Goal: Information Seeking & Learning: Learn about a topic

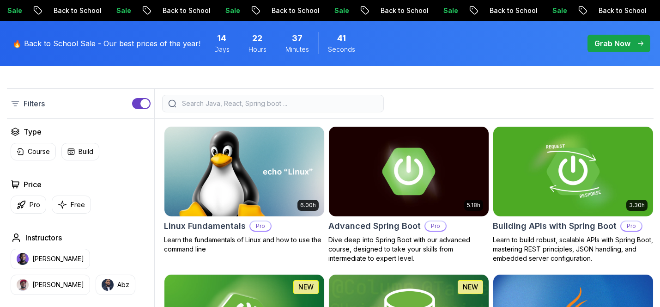
scroll to position [235, 0]
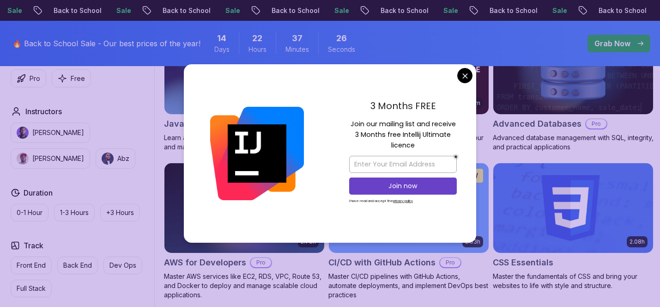
scroll to position [620, 0]
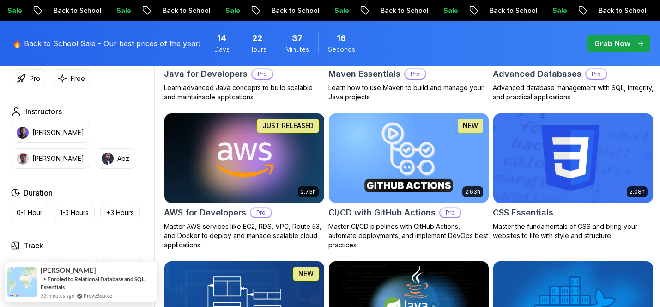
scroll to position [670, 0]
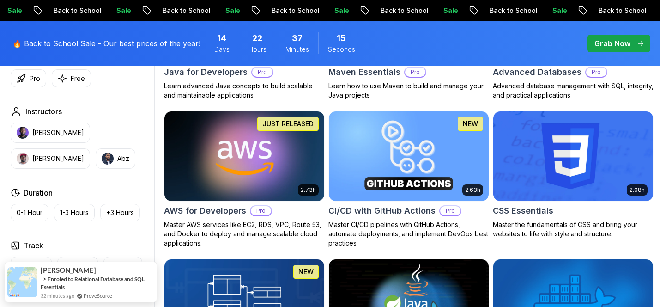
click at [240, 182] on img at bounding box center [244, 156] width 168 height 94
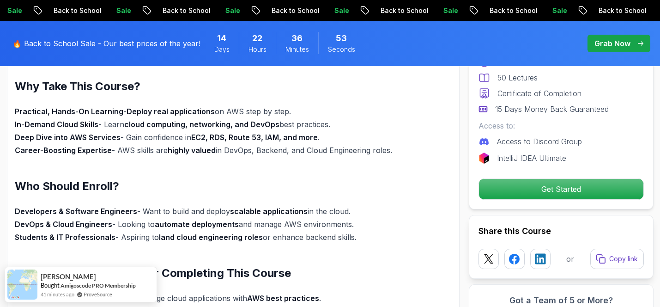
scroll to position [556, 0]
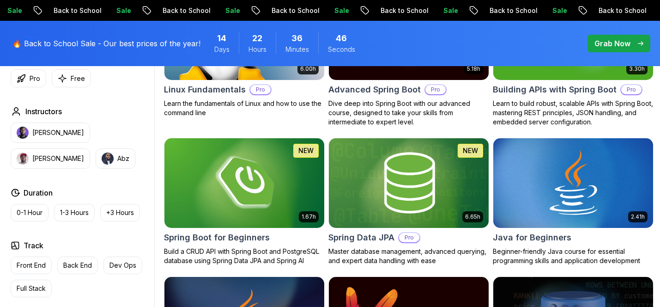
scroll to position [367, 0]
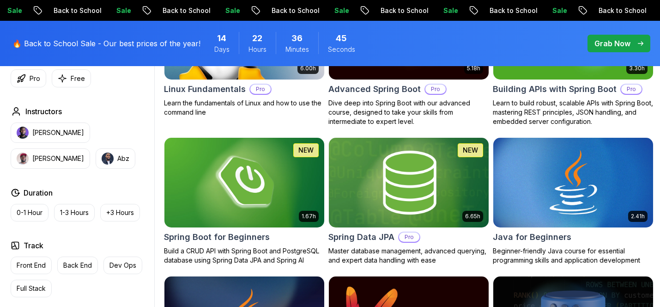
click at [403, 188] on img at bounding box center [409, 182] width 168 height 94
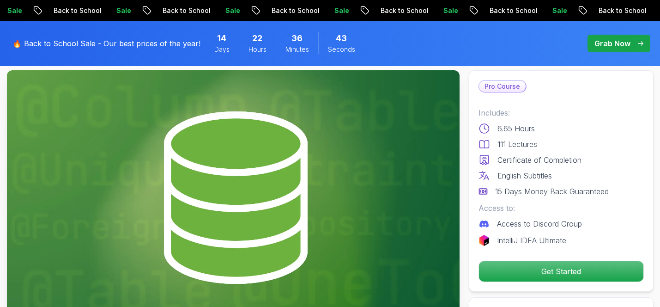
scroll to position [55, 0]
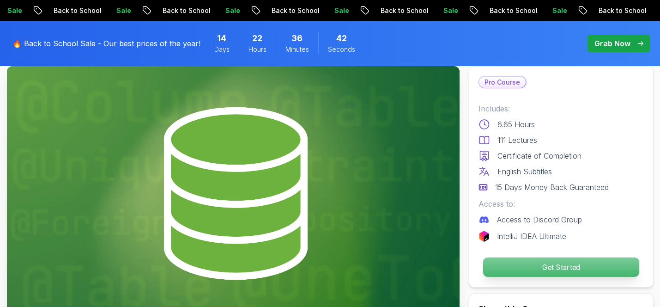
click at [568, 267] on p "Get Started" at bounding box center [561, 266] width 156 height 19
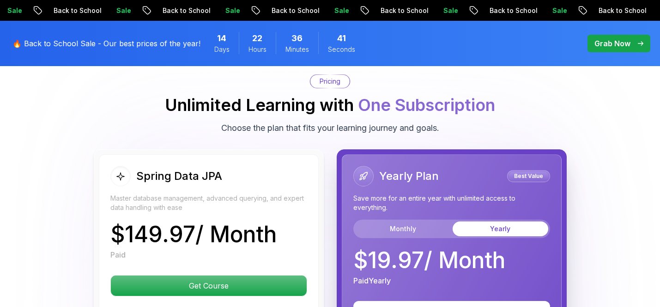
scroll to position [2267, 0]
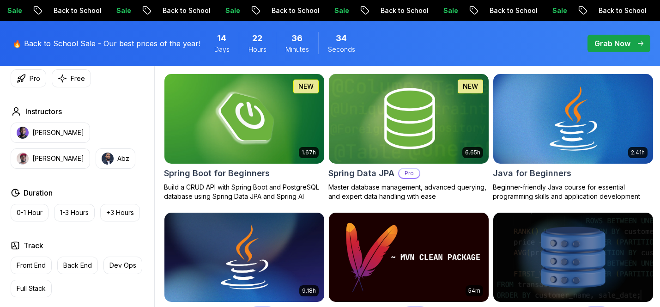
scroll to position [367, 0]
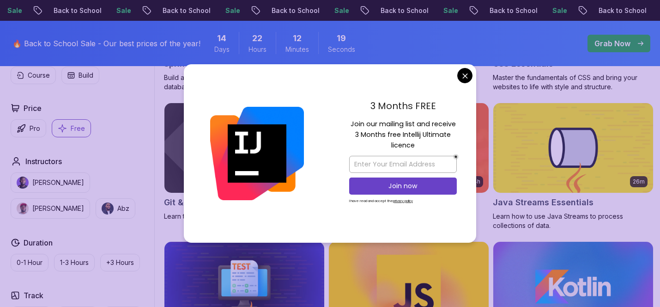
scroll to position [380, 0]
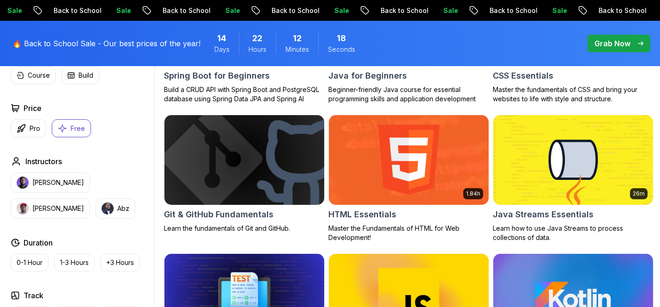
click at [466, 80] on body "Sale Back to School Sale Back to School Sale Back to School Sale Back to School…" at bounding box center [330, 312] width 660 height 1384
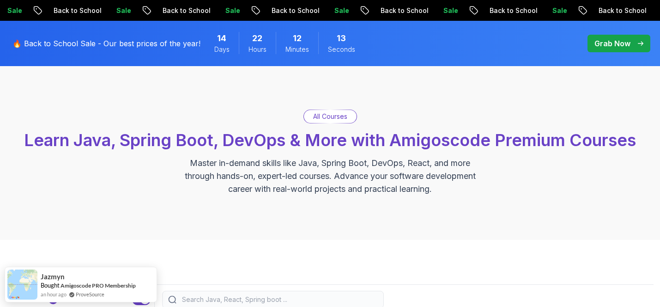
scroll to position [0, 0]
